Goal: Connect with others: Connect with others

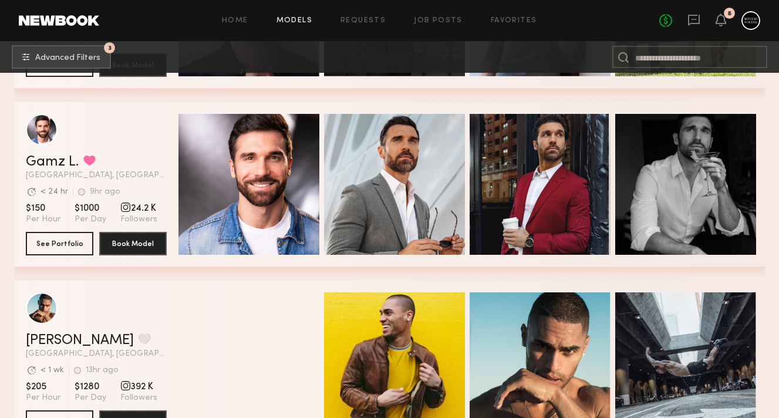
scroll to position [1094, 0]
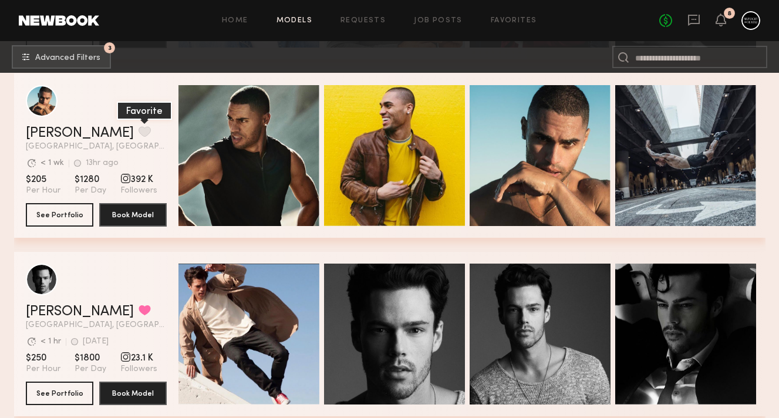
click at [139, 132] on button "grid" at bounding box center [145, 131] width 12 height 11
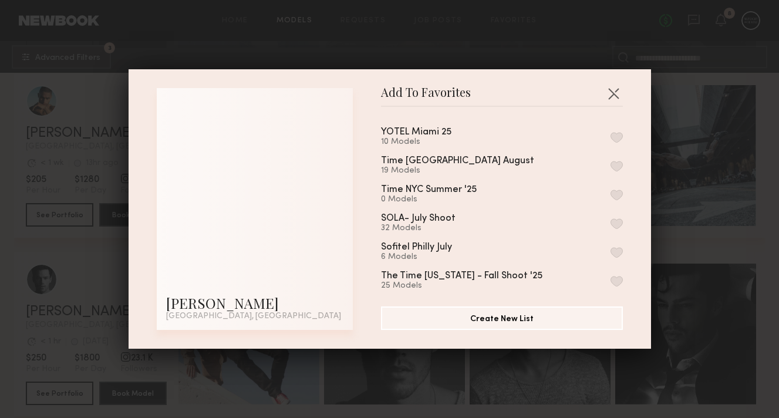
scroll to position [28, 0]
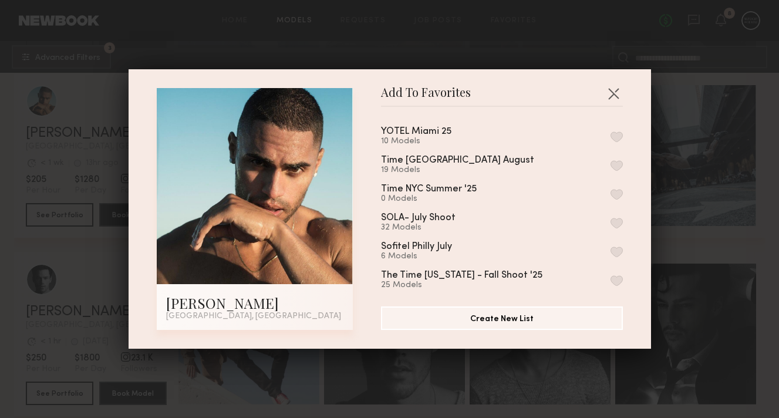
click at [618, 218] on button "button" at bounding box center [617, 223] width 12 height 11
click at [613, 92] on button "button" at bounding box center [613, 93] width 19 height 19
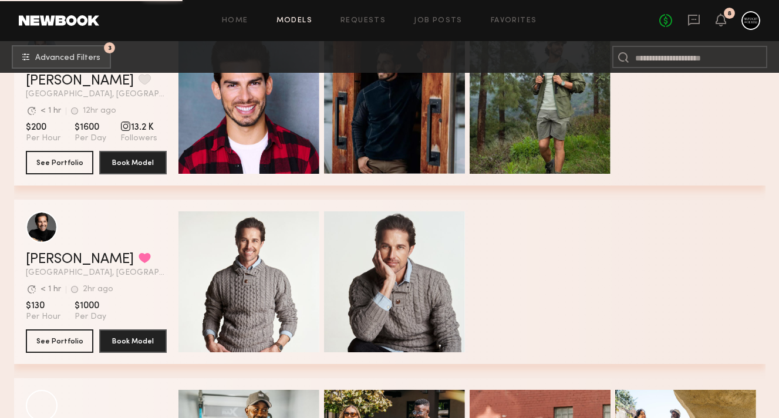
scroll to position [4172, 0]
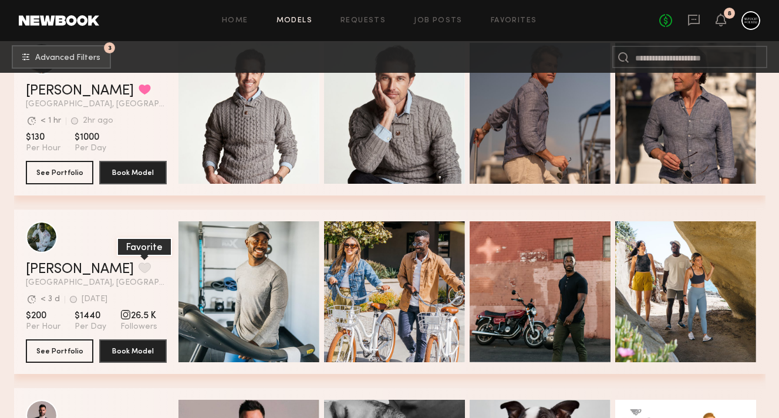
click at [139, 273] on button "grid" at bounding box center [145, 268] width 12 height 11
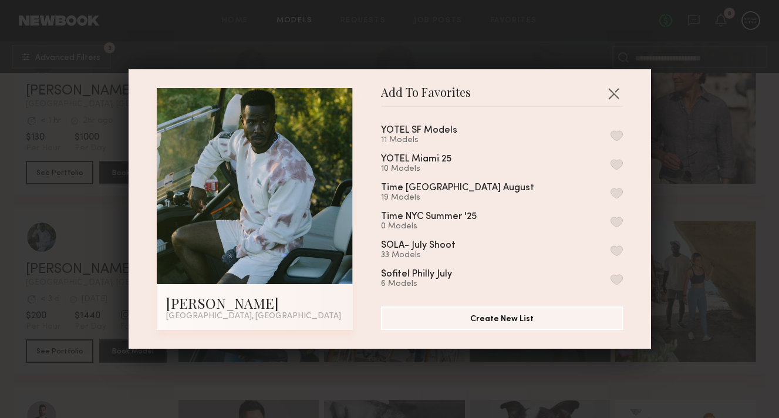
click at [620, 133] on button "button" at bounding box center [617, 135] width 12 height 11
click at [620, 133] on button "Remove from favorite list" at bounding box center [617, 135] width 12 height 11
click at [617, 251] on button "button" at bounding box center [617, 251] width 12 height 11
click at [611, 95] on button "button" at bounding box center [613, 93] width 19 height 19
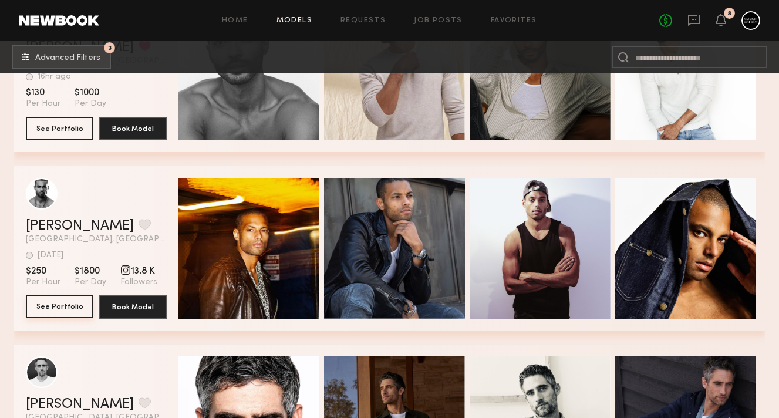
scroll to position [6273, 0]
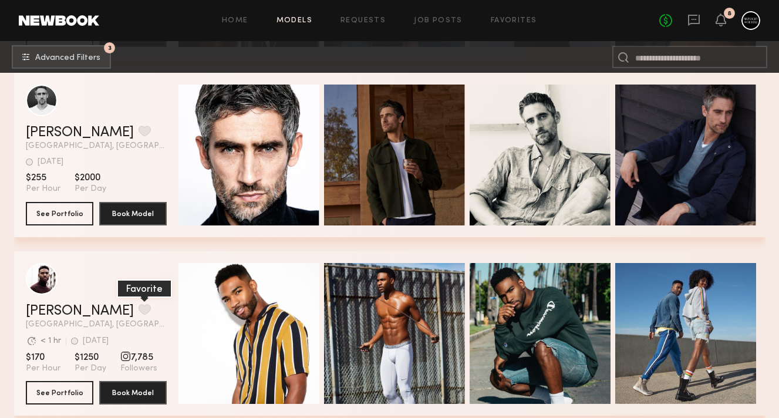
click at [139, 305] on button "grid" at bounding box center [145, 309] width 12 height 11
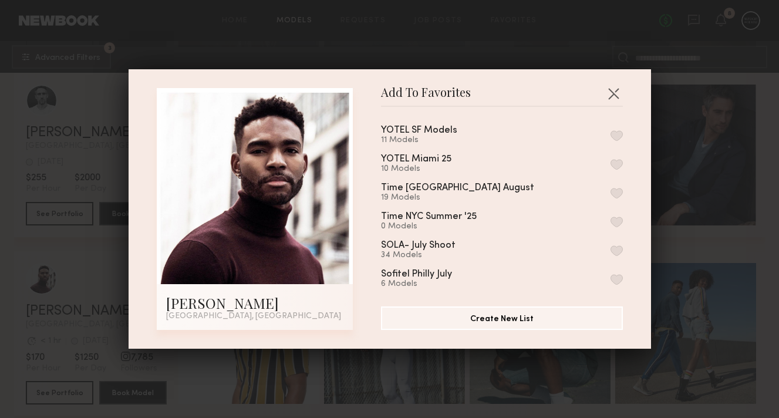
click at [617, 247] on button "button" at bounding box center [617, 251] width 12 height 11
click at [611, 93] on button "button" at bounding box center [613, 93] width 19 height 19
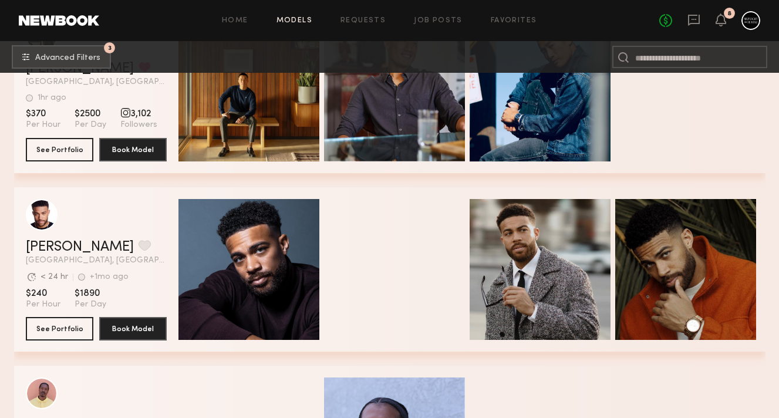
scroll to position [8661, 0]
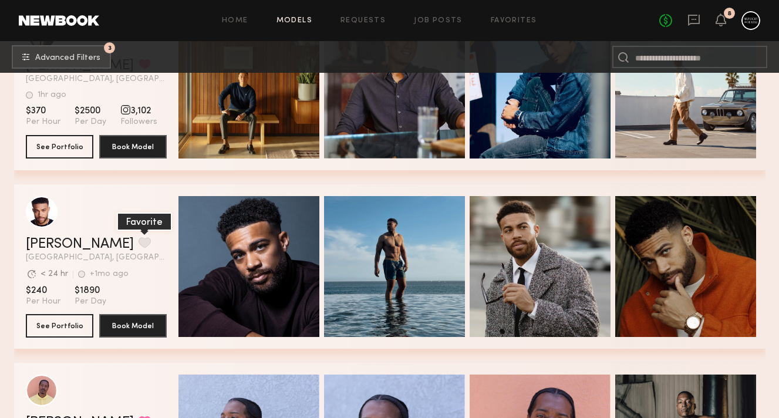
click at [139, 248] on button "grid" at bounding box center [145, 242] width 12 height 11
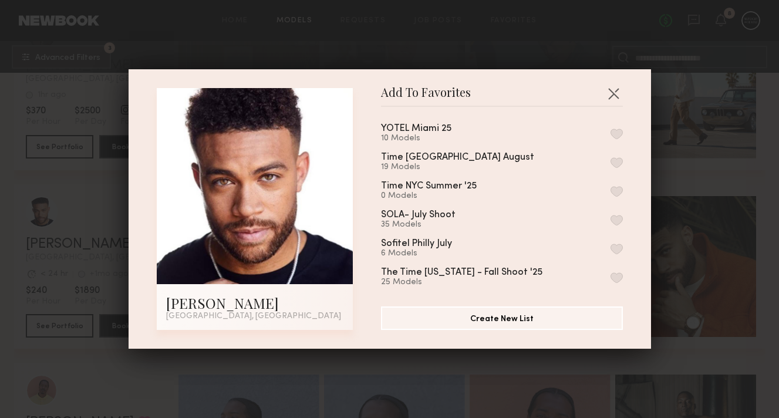
scroll to position [44, 0]
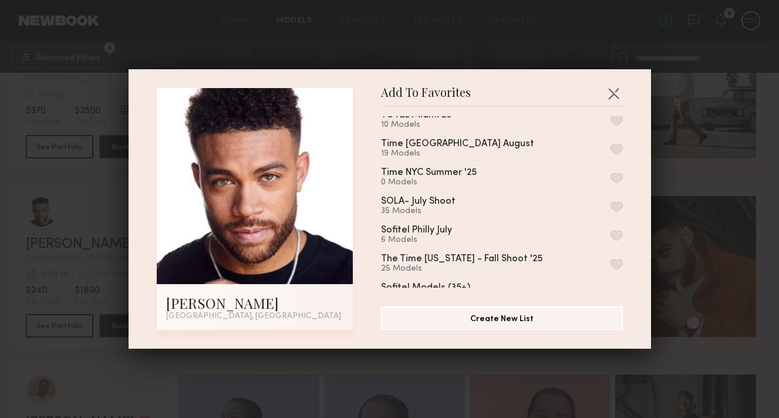
click at [618, 205] on button "button" at bounding box center [617, 206] width 12 height 11
click at [614, 92] on button "button" at bounding box center [613, 93] width 19 height 19
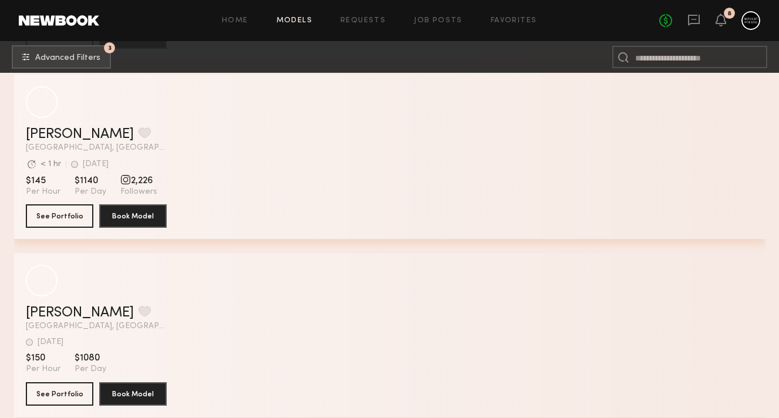
scroll to position [33253, 0]
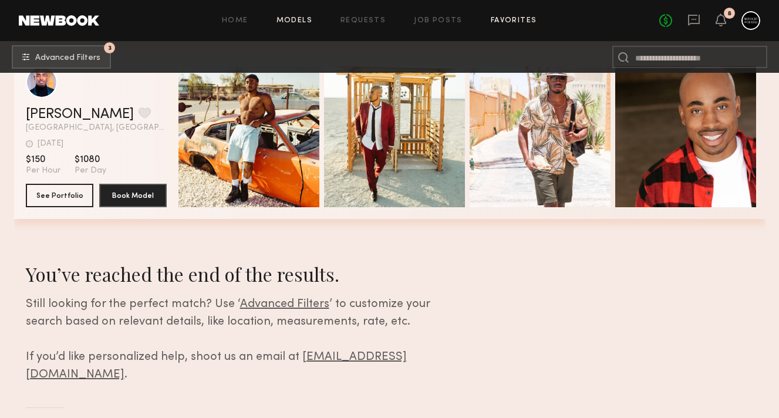
click at [500, 23] on link "Favorites" at bounding box center [514, 21] width 46 height 8
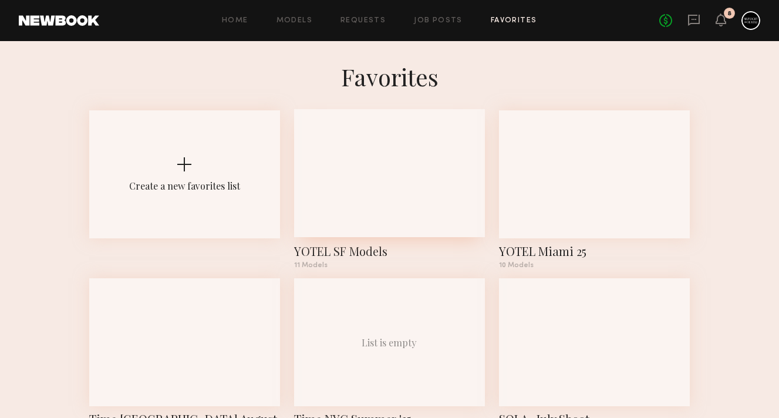
scroll to position [145, 0]
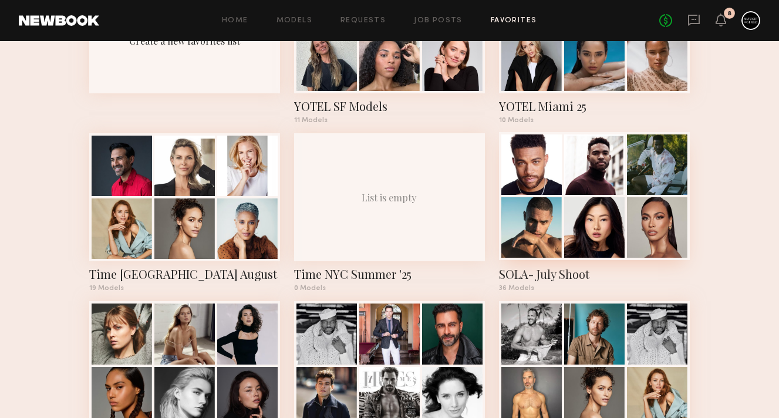
click at [612, 181] on div at bounding box center [594, 165] width 60 height 60
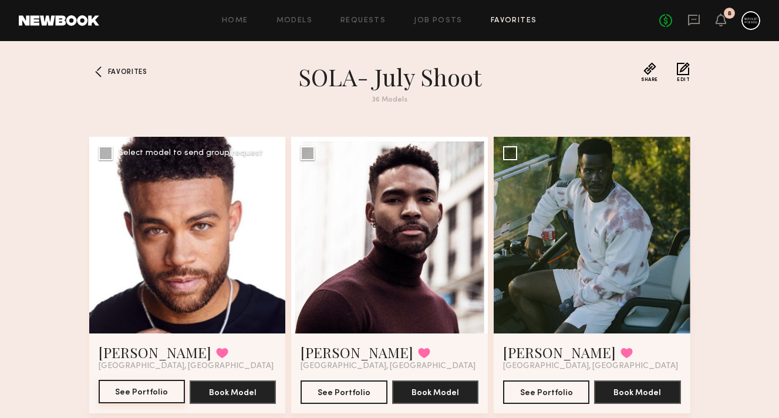
click at [145, 394] on button "See Portfolio" at bounding box center [142, 391] width 86 height 23
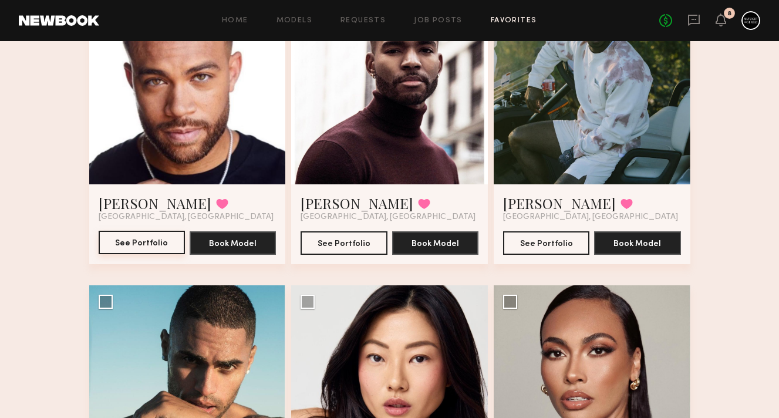
scroll to position [372, 0]
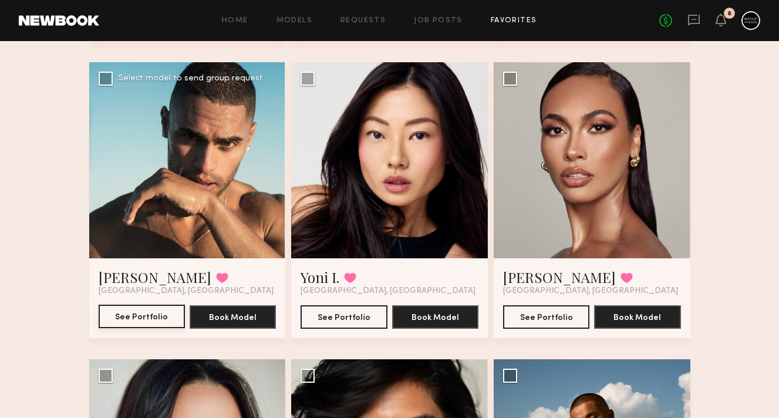
click at [165, 313] on button "See Portfolio" at bounding box center [142, 316] width 86 height 23
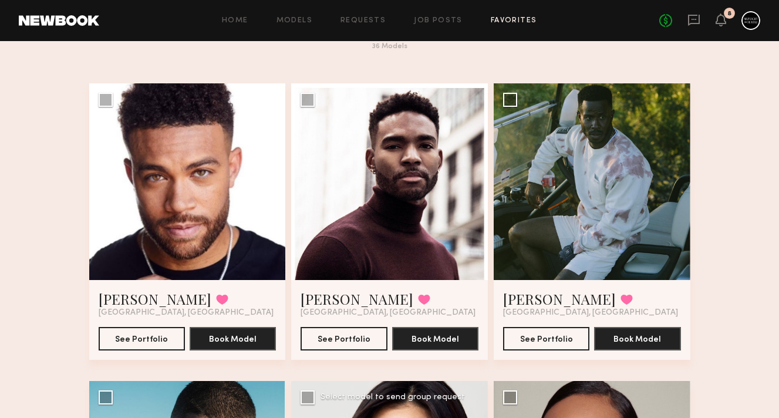
scroll to position [62, 0]
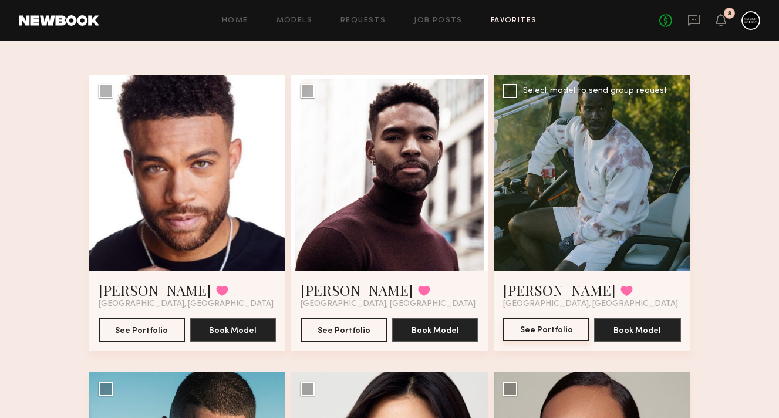
click at [530, 337] on button "See Portfolio" at bounding box center [546, 329] width 86 height 23
click at [692, 15] on icon at bounding box center [694, 20] width 12 height 11
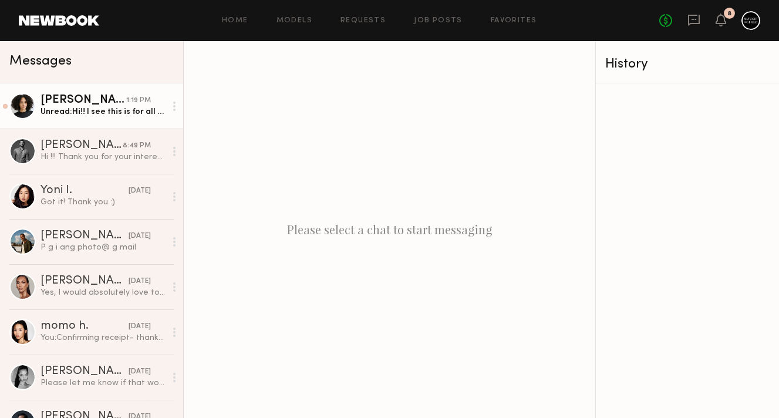
click at [125, 126] on link "Savannah L. 1:19 PM Unread: Hi!! I see this is for all media worldwide in perpe…" at bounding box center [91, 105] width 183 height 45
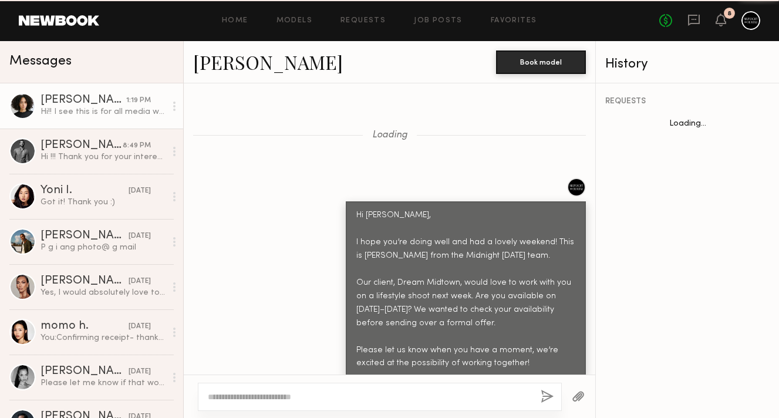
scroll to position [1746, 0]
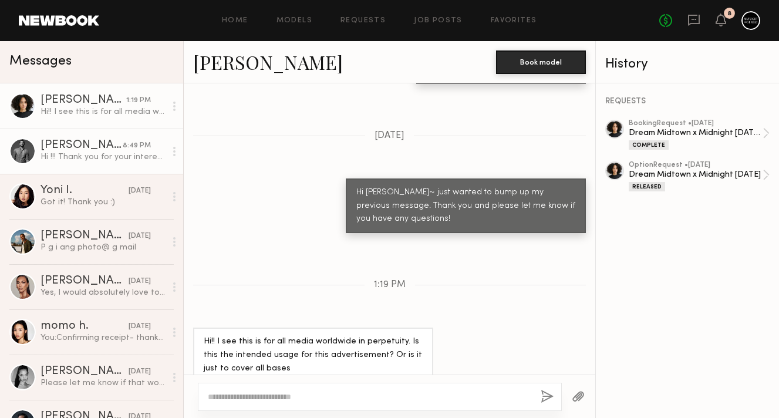
click at [116, 156] on div "Hi !!! Thank you for your interest! I am currently booked out until the end of …" at bounding box center [103, 157] width 125 height 11
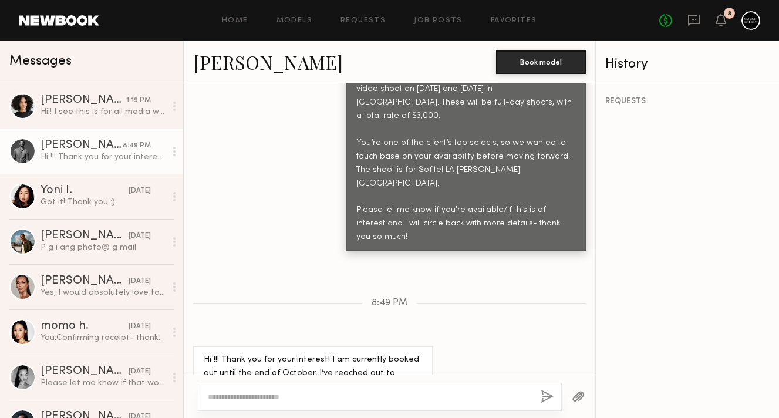
scroll to position [489, 0]
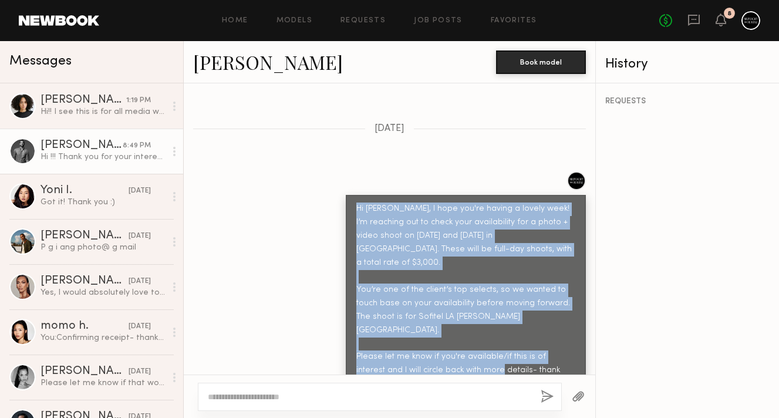
drag, startPoint x: 355, startPoint y: 189, endPoint x: 593, endPoint y: 323, distance: 272.8
click at [593, 323] on div "Hi Mark, I hope you're having a lovely week! I’m reaching out to check your ava…" at bounding box center [390, 285] width 412 height 227
copy div "Hi Mark, I hope you're having a lovely week! I’m reaching out to check your ava…"
click at [505, 21] on link "Favorites" at bounding box center [514, 21] width 46 height 8
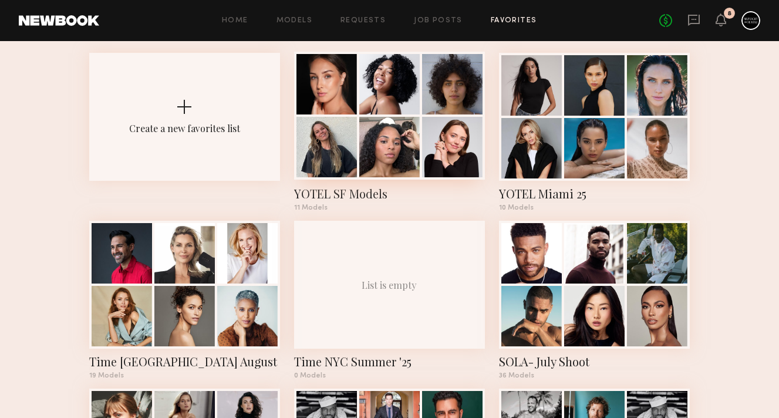
scroll to position [73, 0]
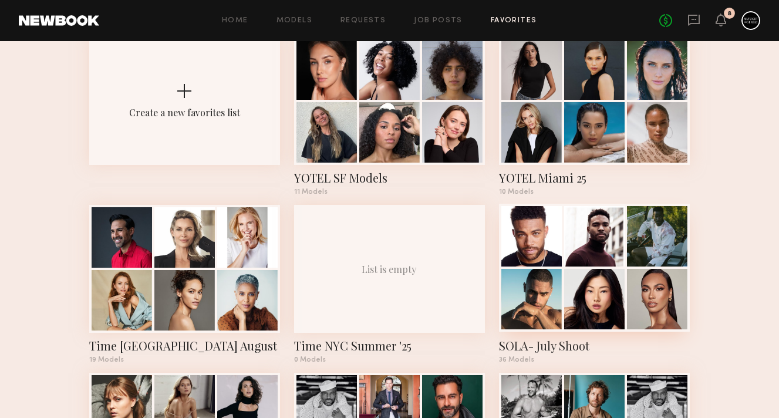
click at [517, 268] on div at bounding box center [594, 268] width 191 height 128
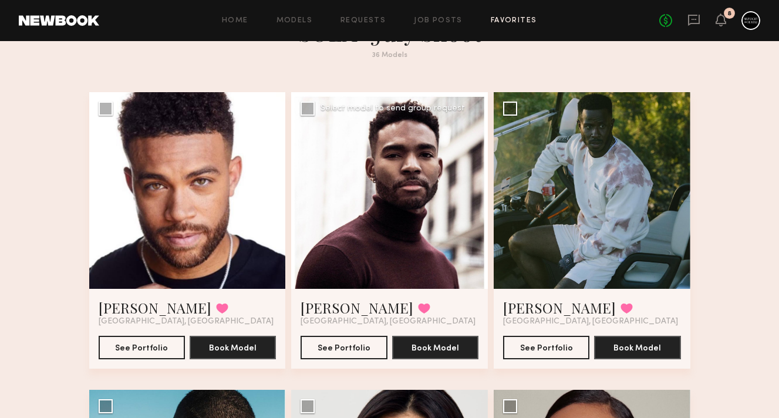
scroll to position [56, 0]
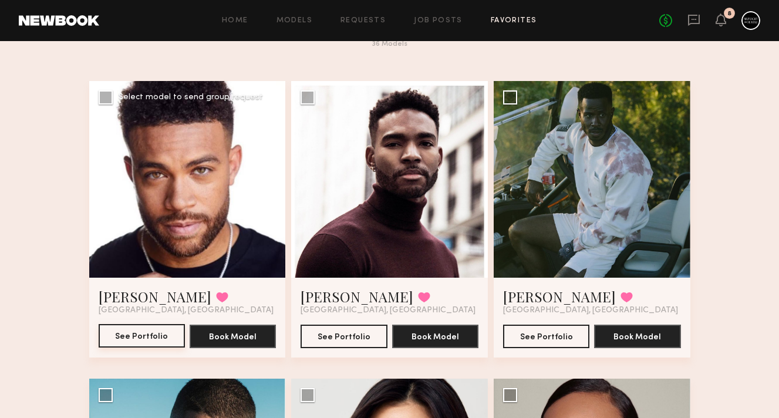
click at [170, 331] on button "See Portfolio" at bounding box center [142, 335] width 86 height 23
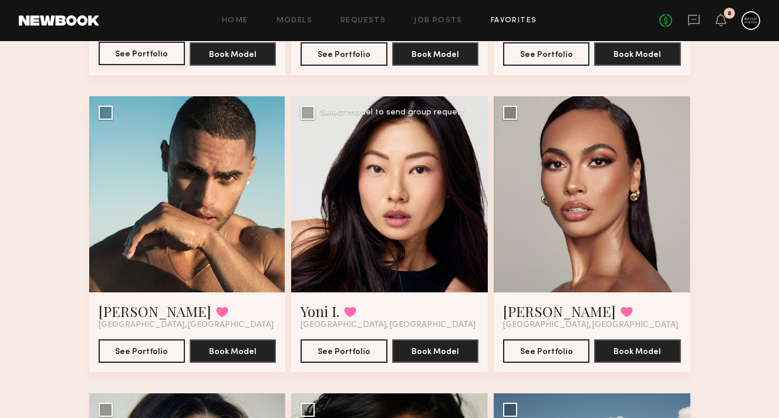
scroll to position [351, 0]
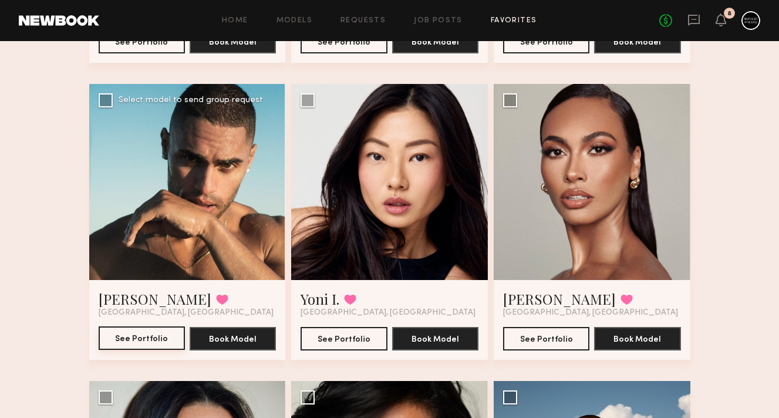
click at [137, 345] on button "See Portfolio" at bounding box center [142, 338] width 86 height 23
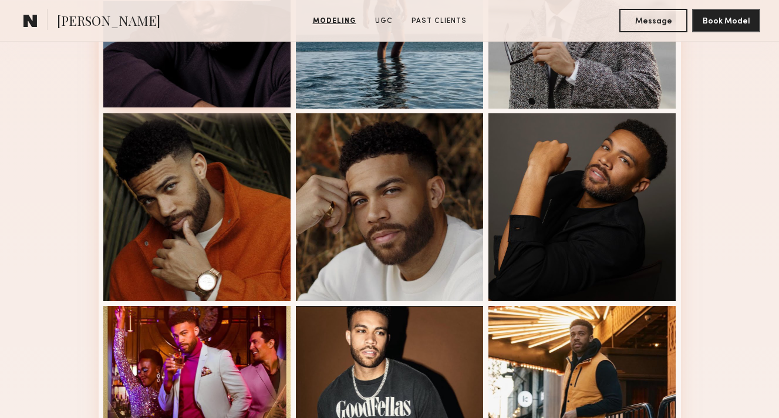
scroll to position [428, 0]
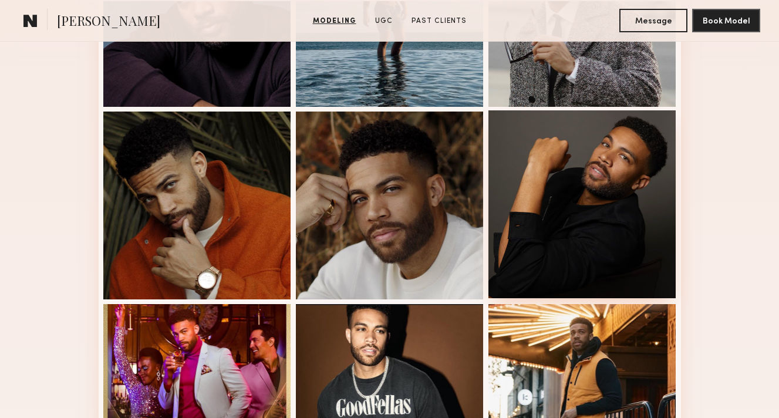
click at [530, 191] on div at bounding box center [583, 204] width 188 height 188
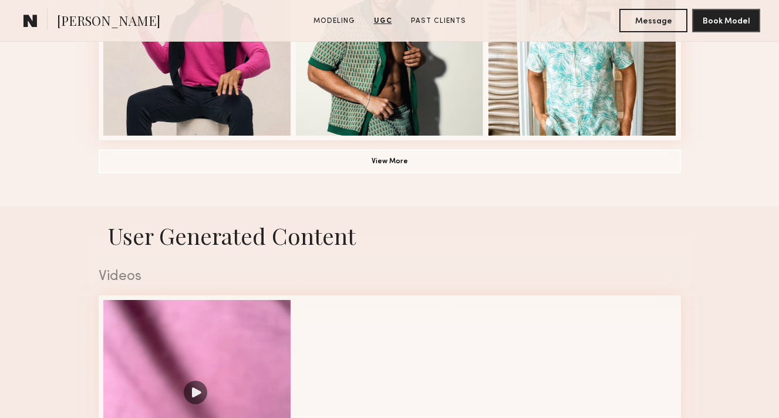
scroll to position [839, 0]
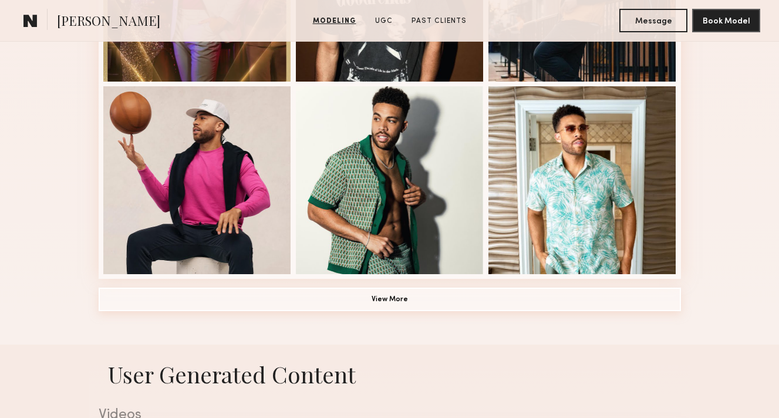
click at [465, 302] on button "View More" at bounding box center [390, 299] width 583 height 23
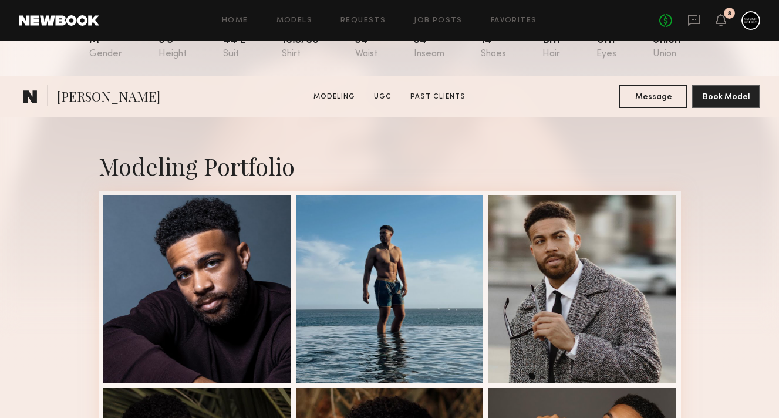
scroll to position [330, 0]
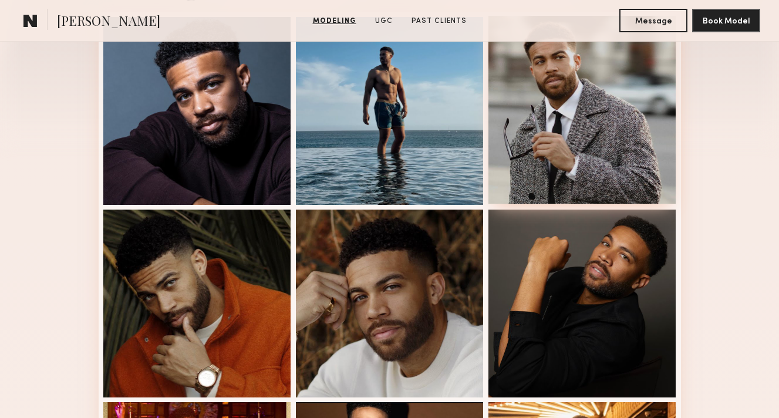
click at [572, 117] on div at bounding box center [583, 110] width 188 height 188
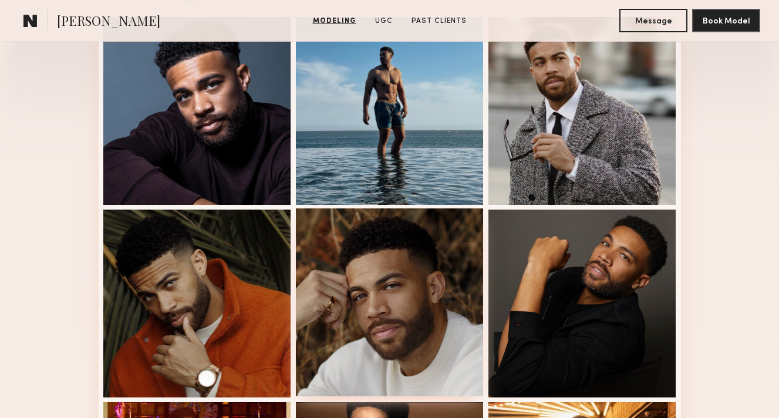
click at [412, 340] on div at bounding box center [390, 303] width 188 height 188
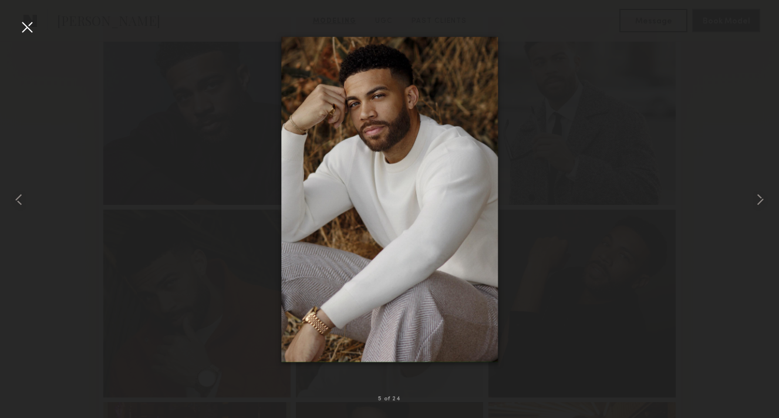
click at [40, 22] on div at bounding box center [389, 200] width 779 height 362
click at [29, 25] on div at bounding box center [27, 27] width 19 height 19
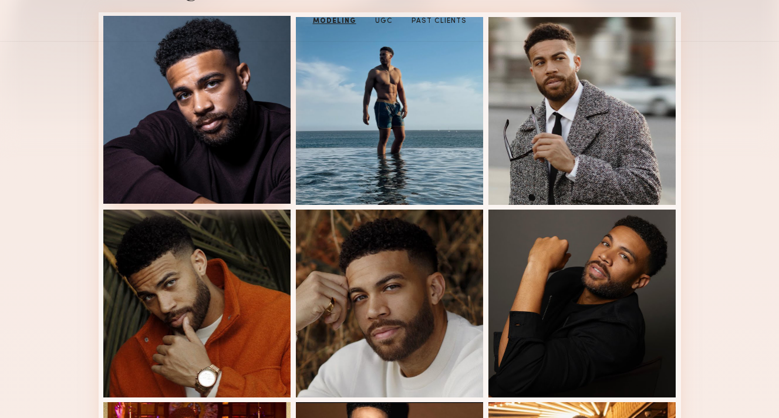
scroll to position [0, 0]
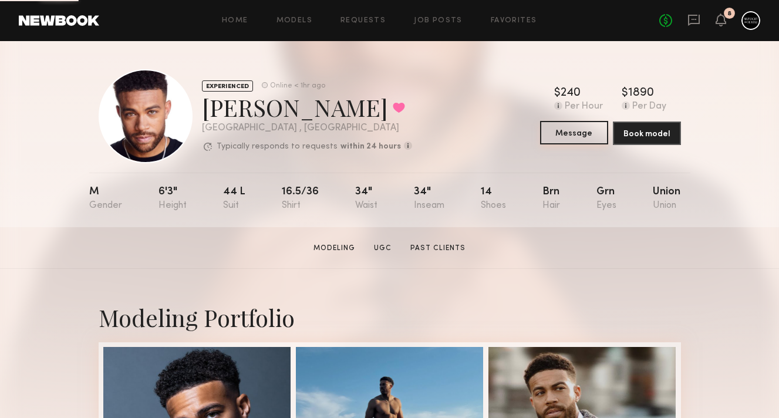
click at [569, 131] on button "Message" at bounding box center [574, 132] width 68 height 23
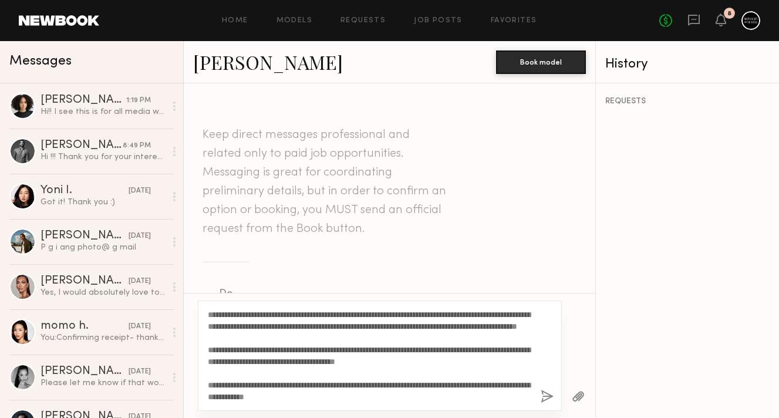
drag, startPoint x: 237, startPoint y: 313, endPoint x: 221, endPoint y: 312, distance: 16.5
click at [221, 312] on textarea "**********" at bounding box center [370, 356] width 324 height 94
click at [313, 368] on textarea "**********" at bounding box center [370, 356] width 324 height 94
drag, startPoint x: 350, startPoint y: 338, endPoint x: 275, endPoint y: 339, distance: 75.2
click at [275, 339] on textarea "**********" at bounding box center [370, 356] width 324 height 94
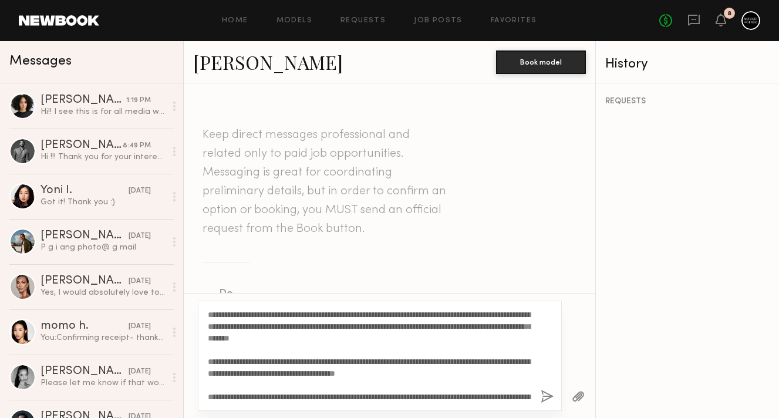
scroll to position [12, 0]
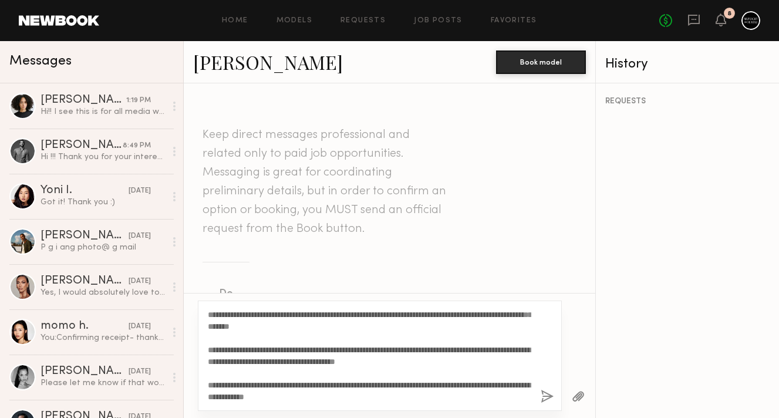
type textarea "**********"
click at [548, 395] on button "button" at bounding box center [547, 397] width 13 height 15
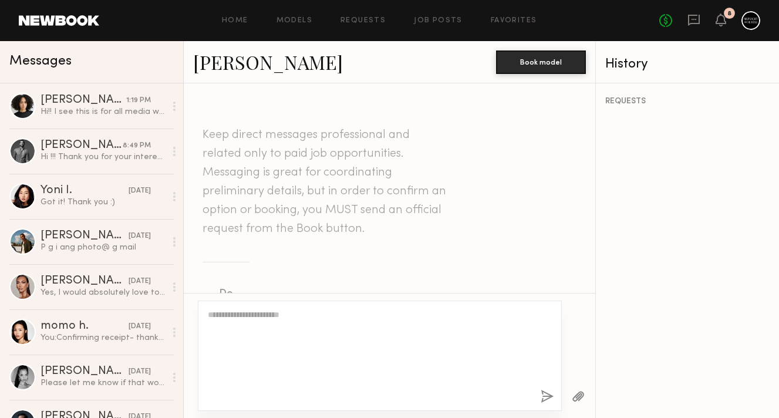
scroll to position [0, 0]
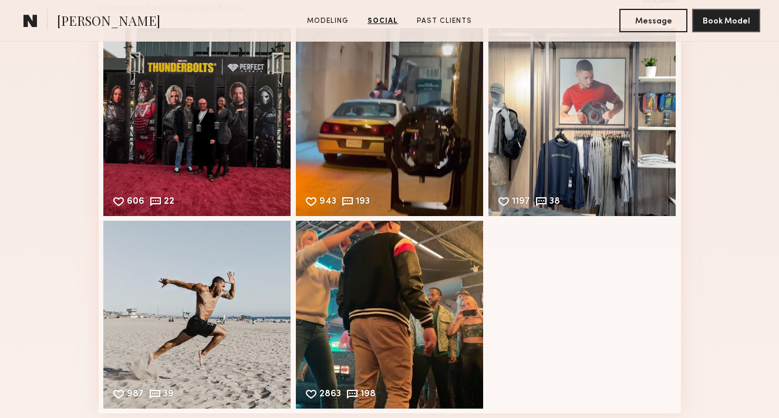
scroll to position [930, 0]
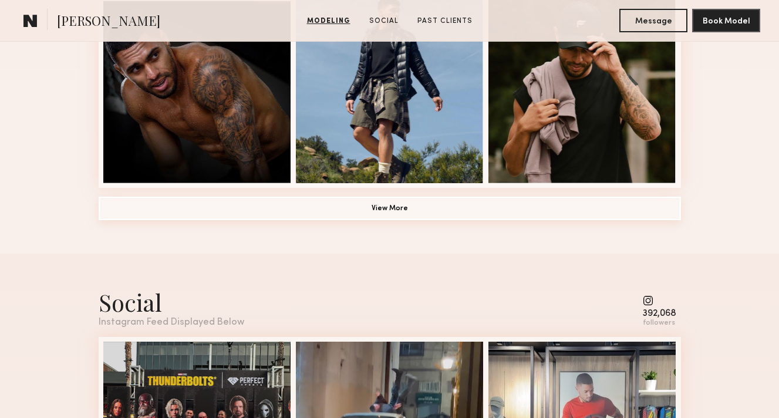
click at [279, 210] on button "View More" at bounding box center [390, 208] width 583 height 23
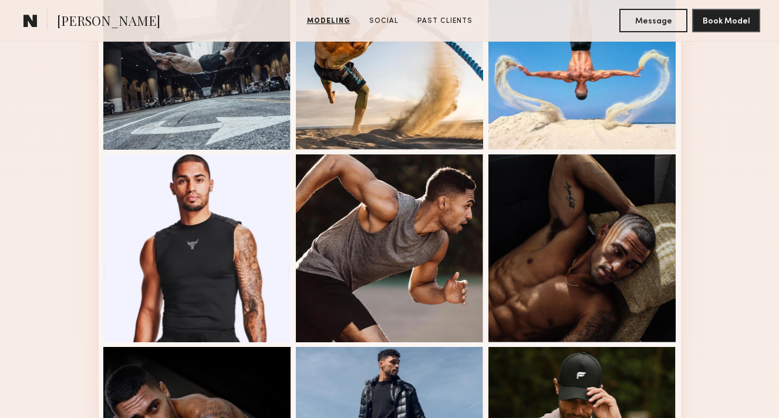
scroll to position [788, 0]
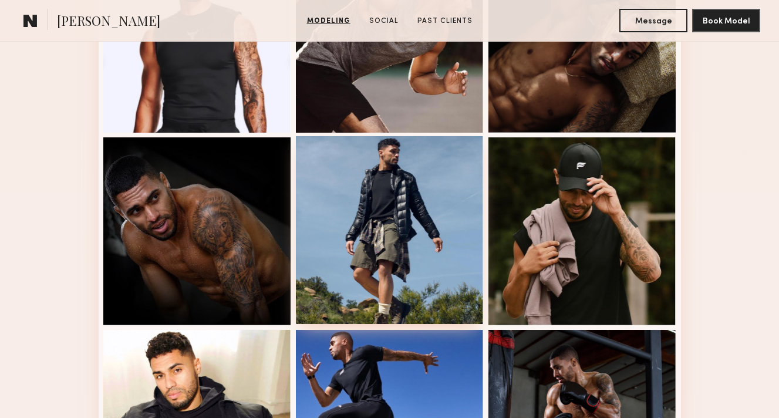
click at [346, 213] on div at bounding box center [390, 230] width 188 height 188
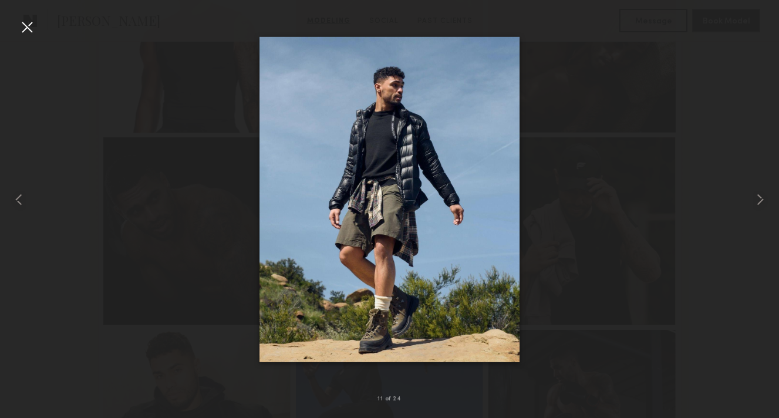
click at [26, 30] on div at bounding box center [27, 27] width 19 height 19
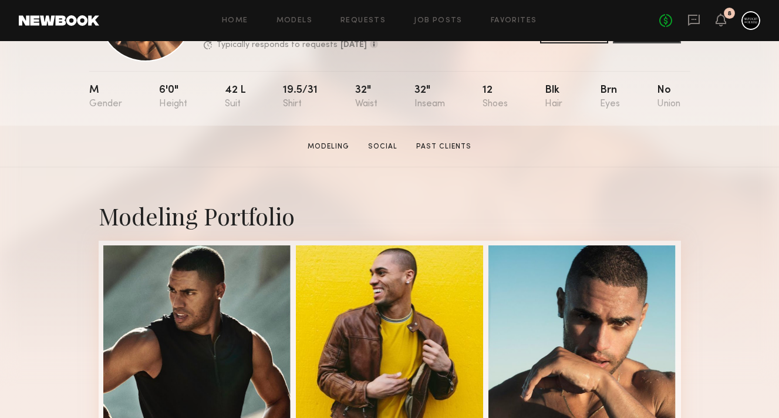
scroll to position [0, 0]
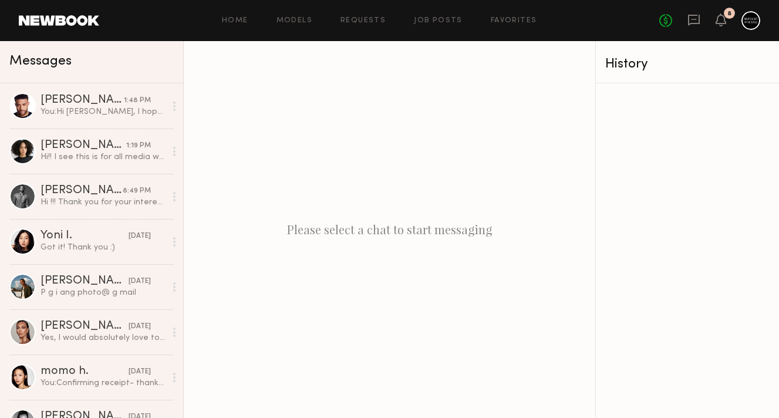
click at [75, 121] on link "[PERSON_NAME] 1:48 PM You: Hi [PERSON_NAME], I hope you're having a lovely week…" at bounding box center [91, 105] width 183 height 45
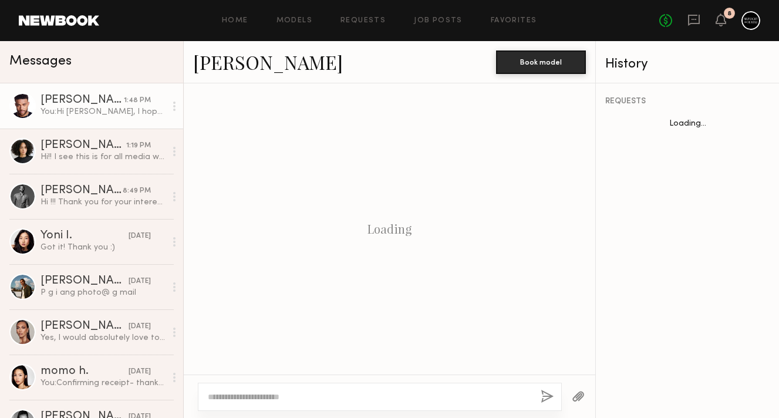
scroll to position [459, 0]
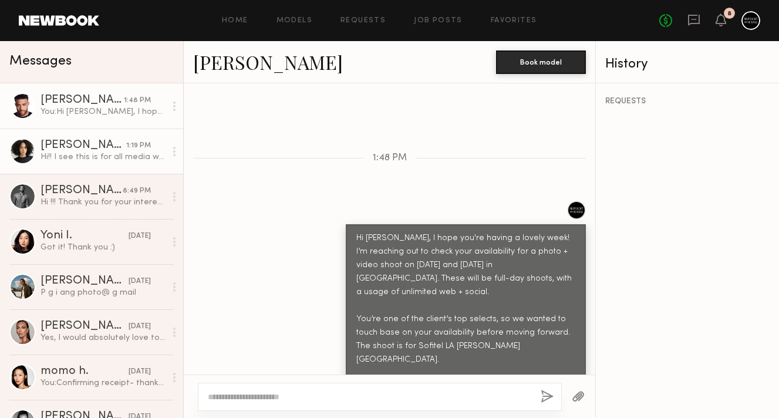
click at [112, 152] on div "Hi!! I see this is for all media worldwide in perpetuity. Is this the intended …" at bounding box center [103, 157] width 125 height 11
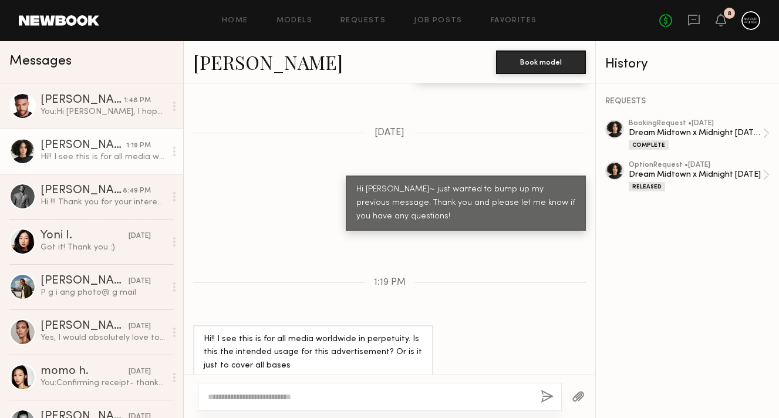
scroll to position [1024, 0]
